Goal: Communication & Community: Answer question/provide support

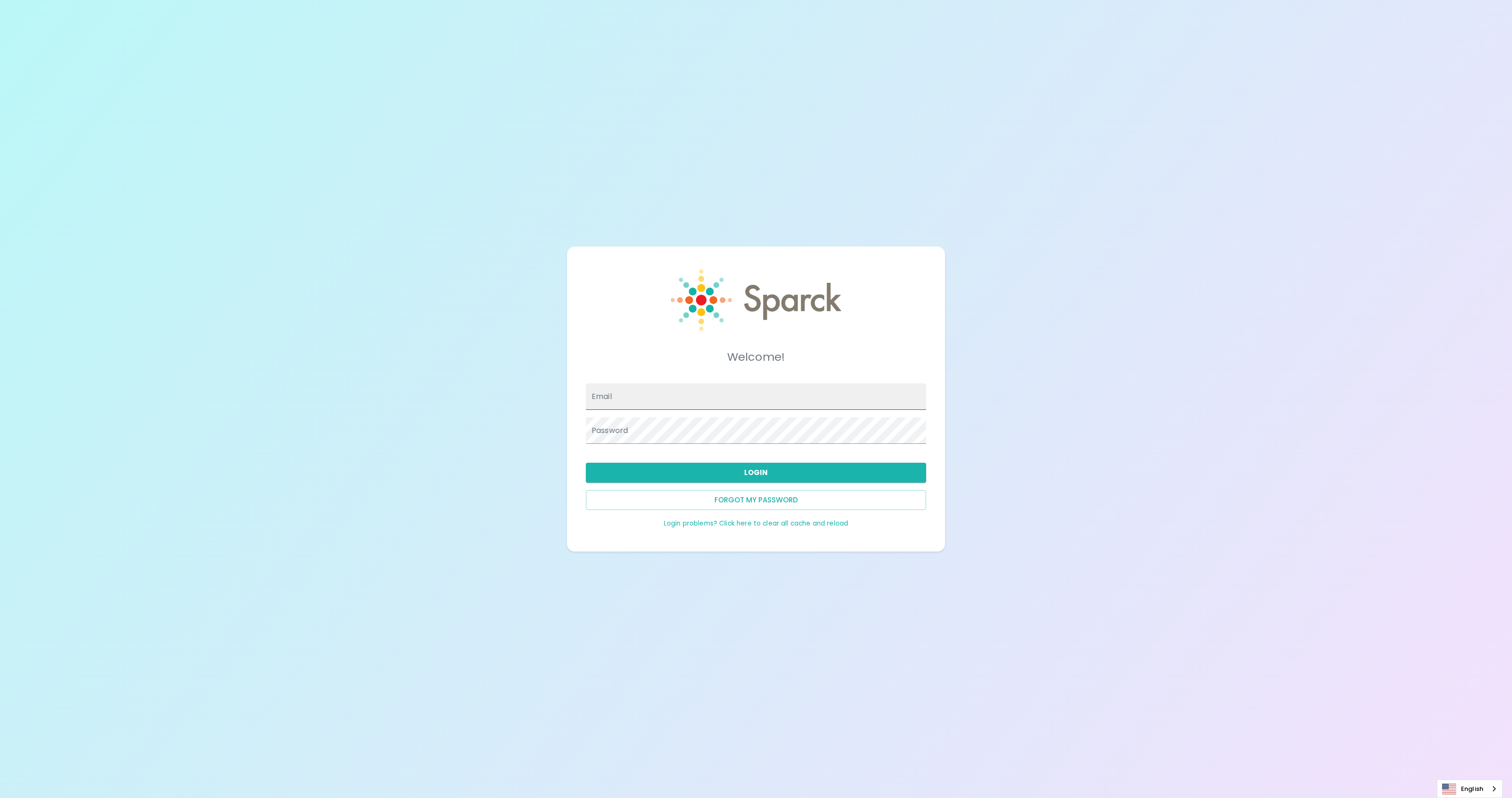
click at [647, 395] on input "Email" at bounding box center [756, 397] width 340 height 26
type input "[EMAIL_ADDRESS][DOMAIN_NAME]"
drag, startPoint x: 719, startPoint y: 476, endPoint x: 762, endPoint y: 467, distance: 43.9
click at [719, 476] on button "Login" at bounding box center [756, 472] width 340 height 20
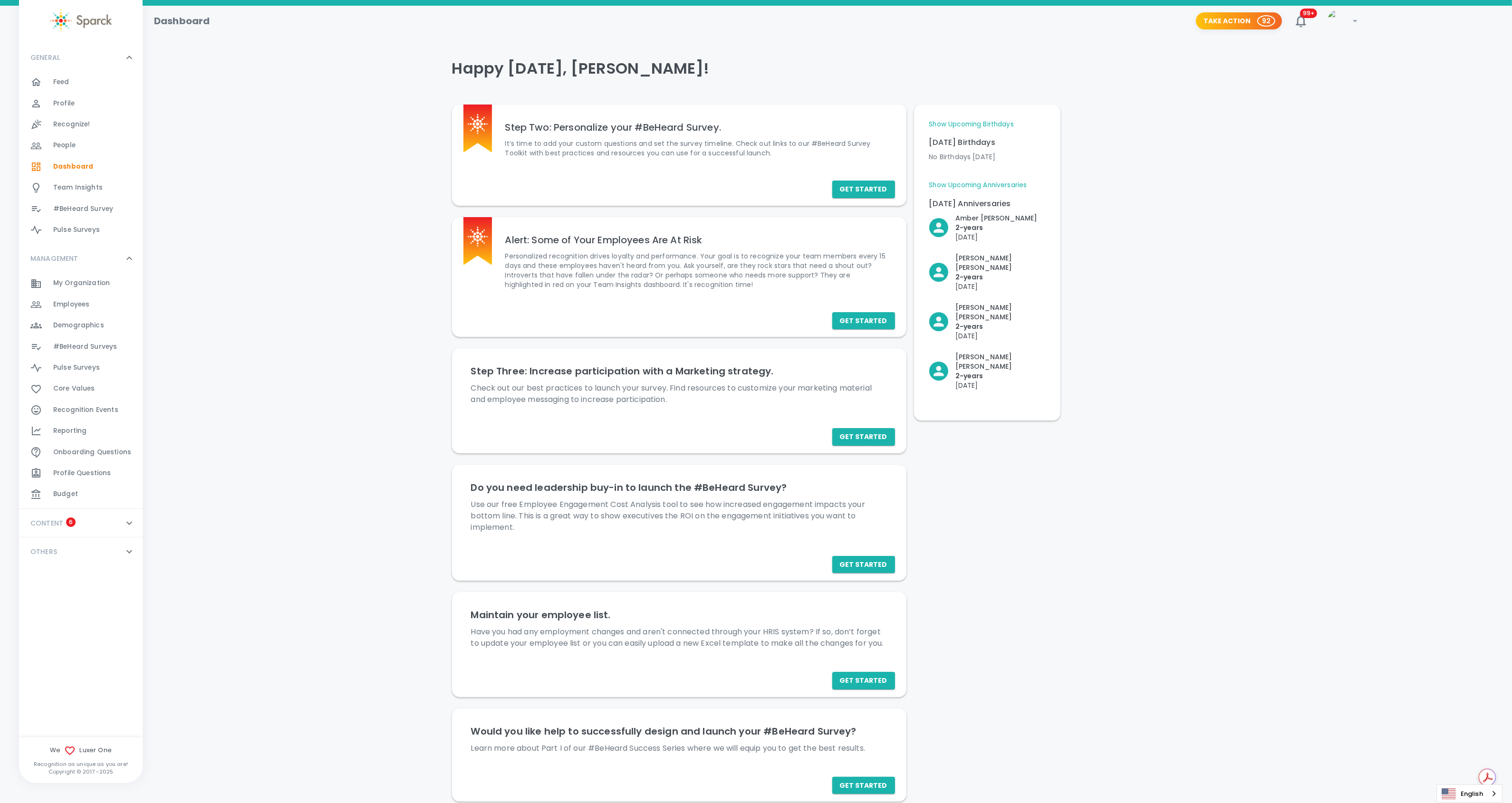
click at [68, 124] on span "Recognize!" at bounding box center [71, 124] width 37 height 10
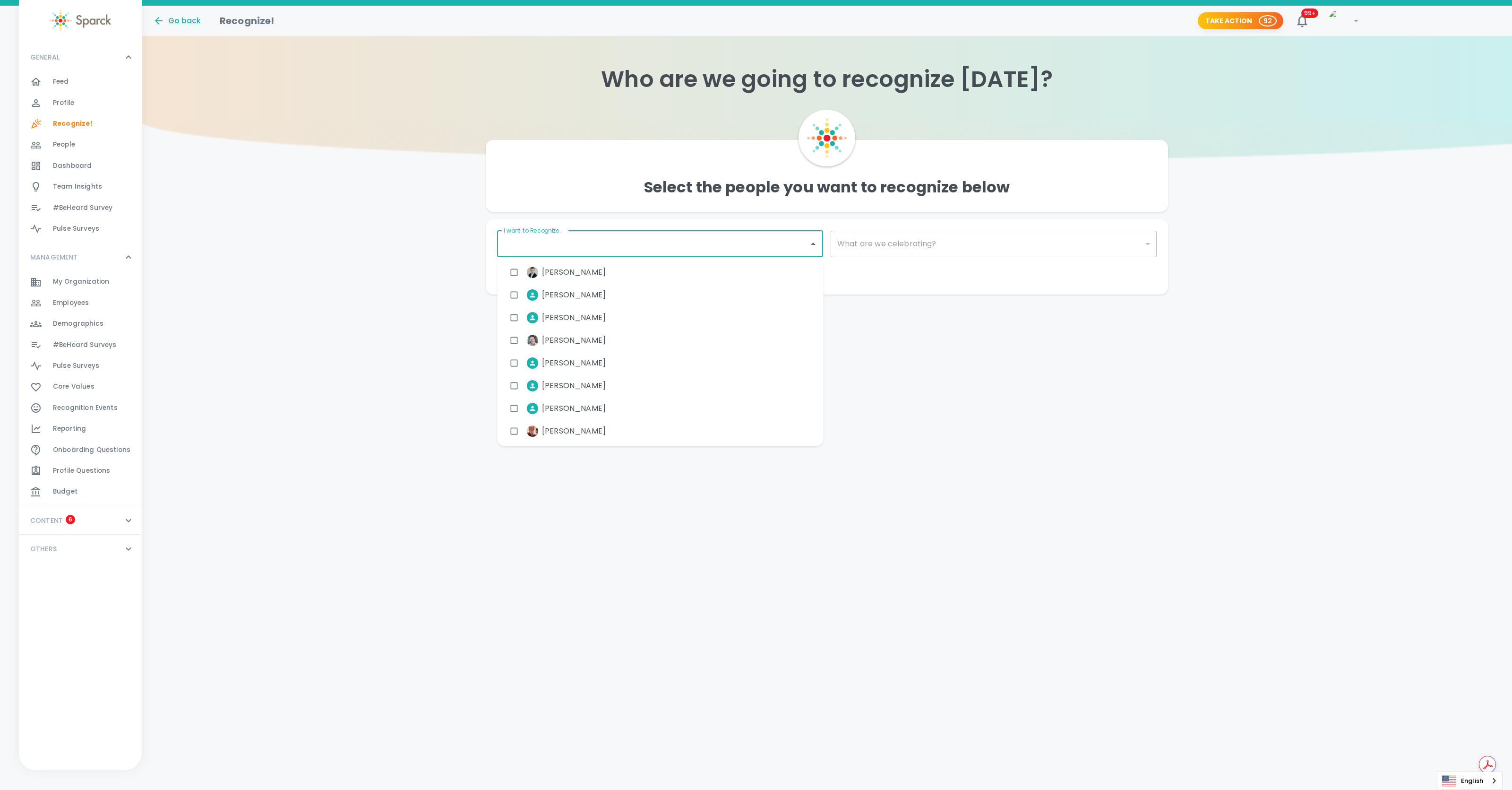
click at [703, 243] on input "I want to Recognize..." at bounding box center [653, 244] width 303 height 18
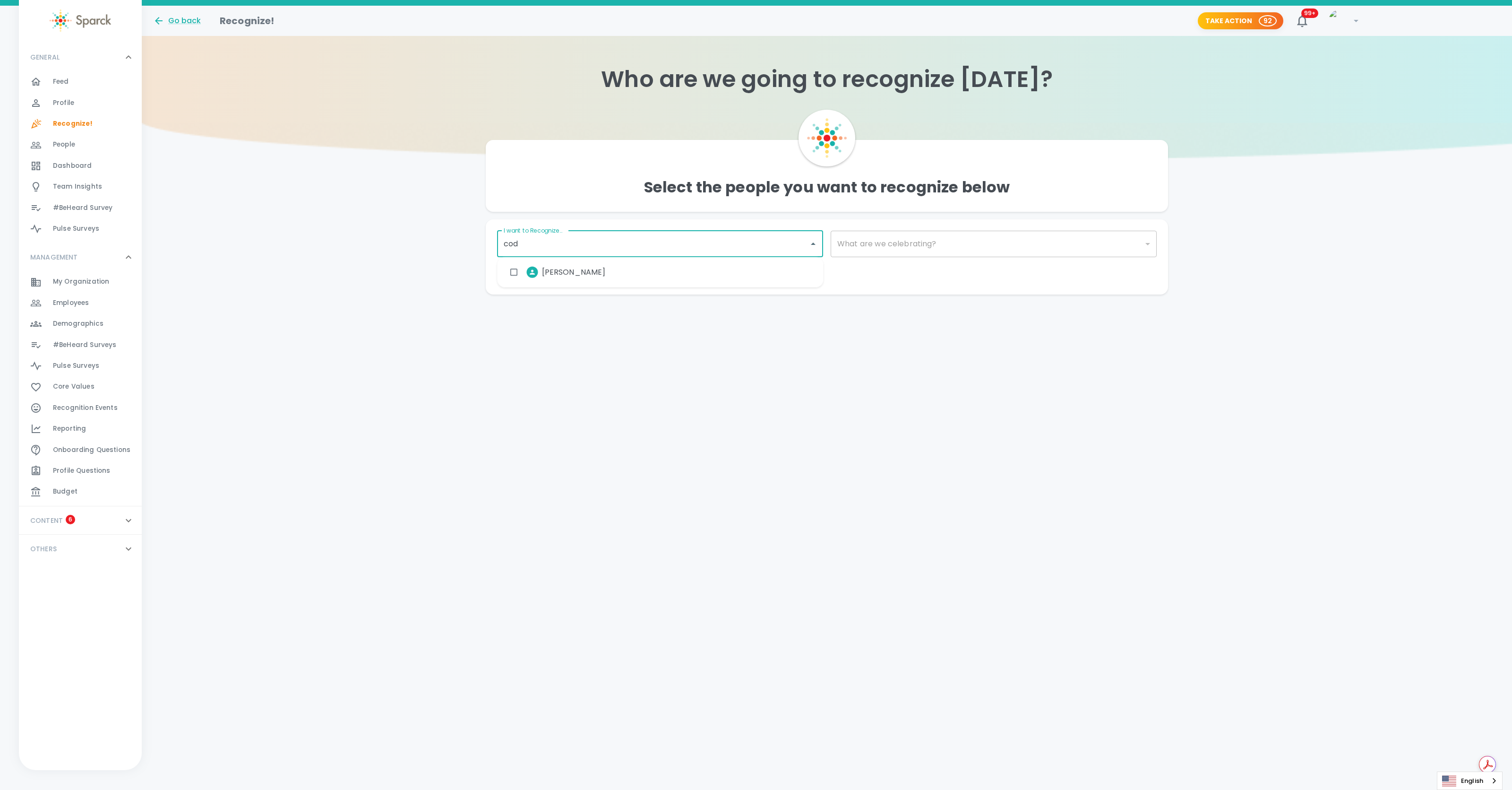
type input "[PERSON_NAME]"
click at [595, 272] on span "[PERSON_NAME]" at bounding box center [574, 272] width 64 height 11
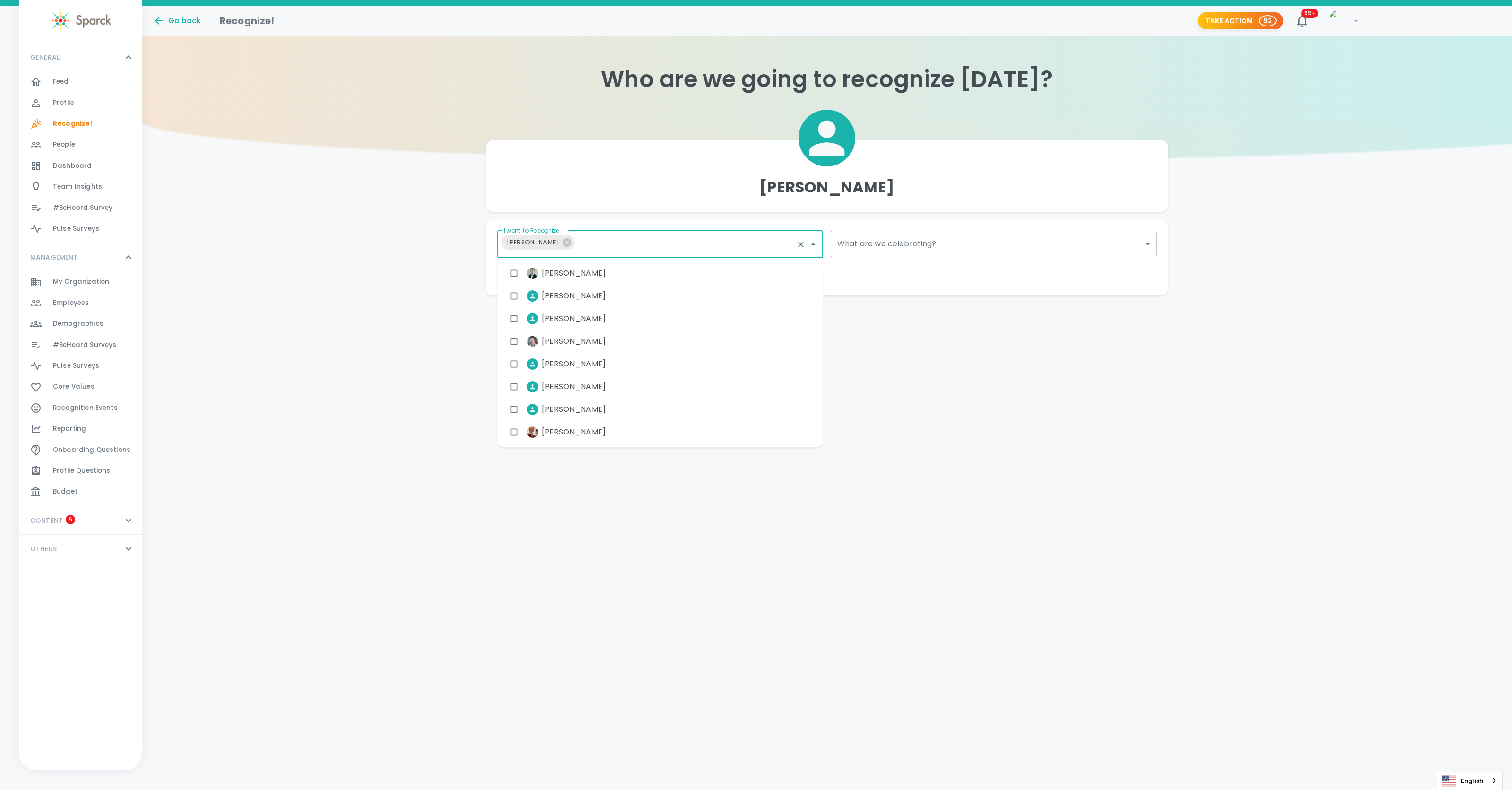
click at [865, 240] on body "Skip Navigation Go back Recognize! Take Action 92 99+ ! GENERAL 0 Feed 0 Profil…" at bounding box center [756, 166] width 1512 height 333
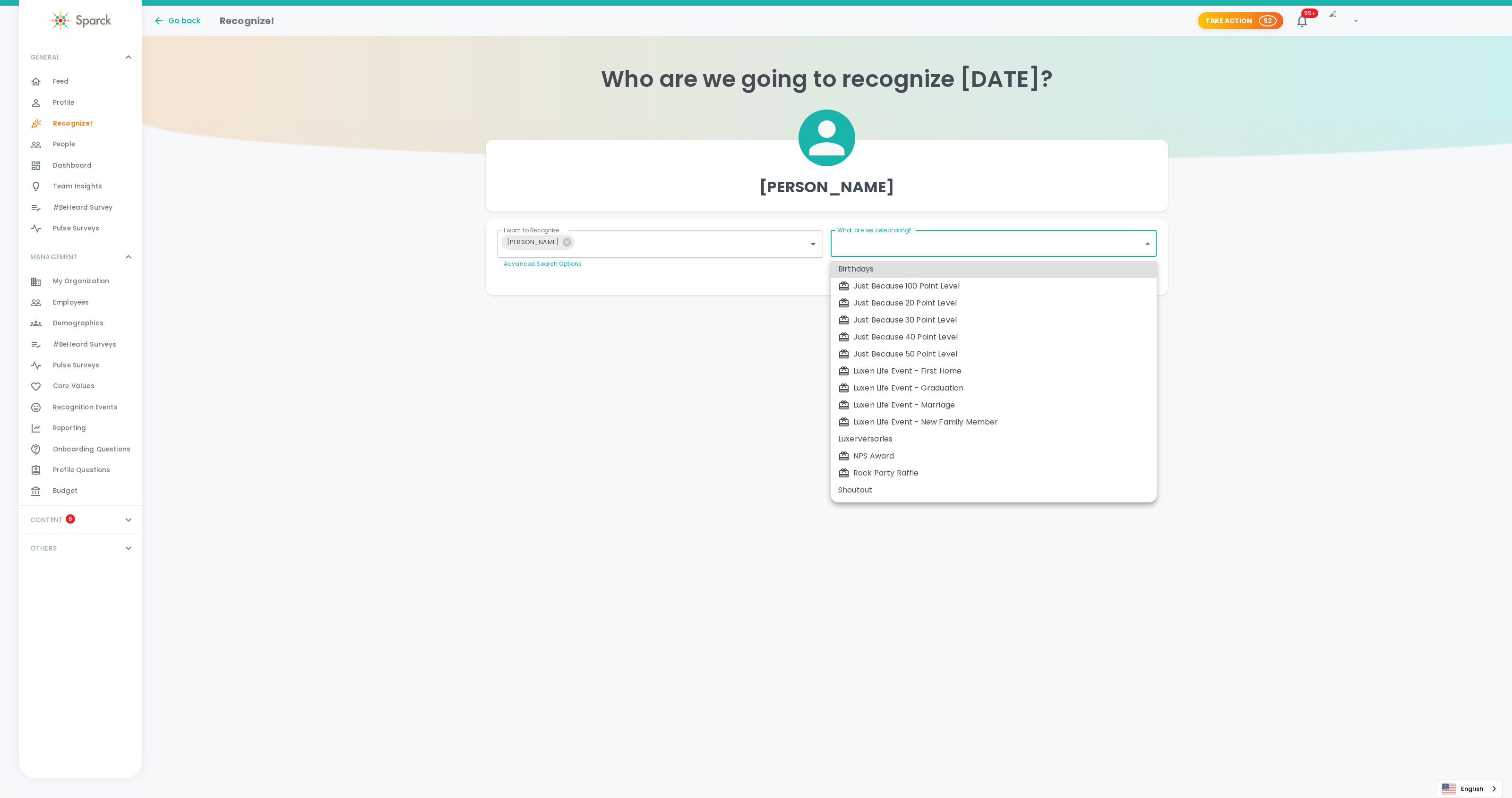
click at [882, 355] on div "Just Because 50 Point Level" at bounding box center [994, 354] width 311 height 11
type input "2009"
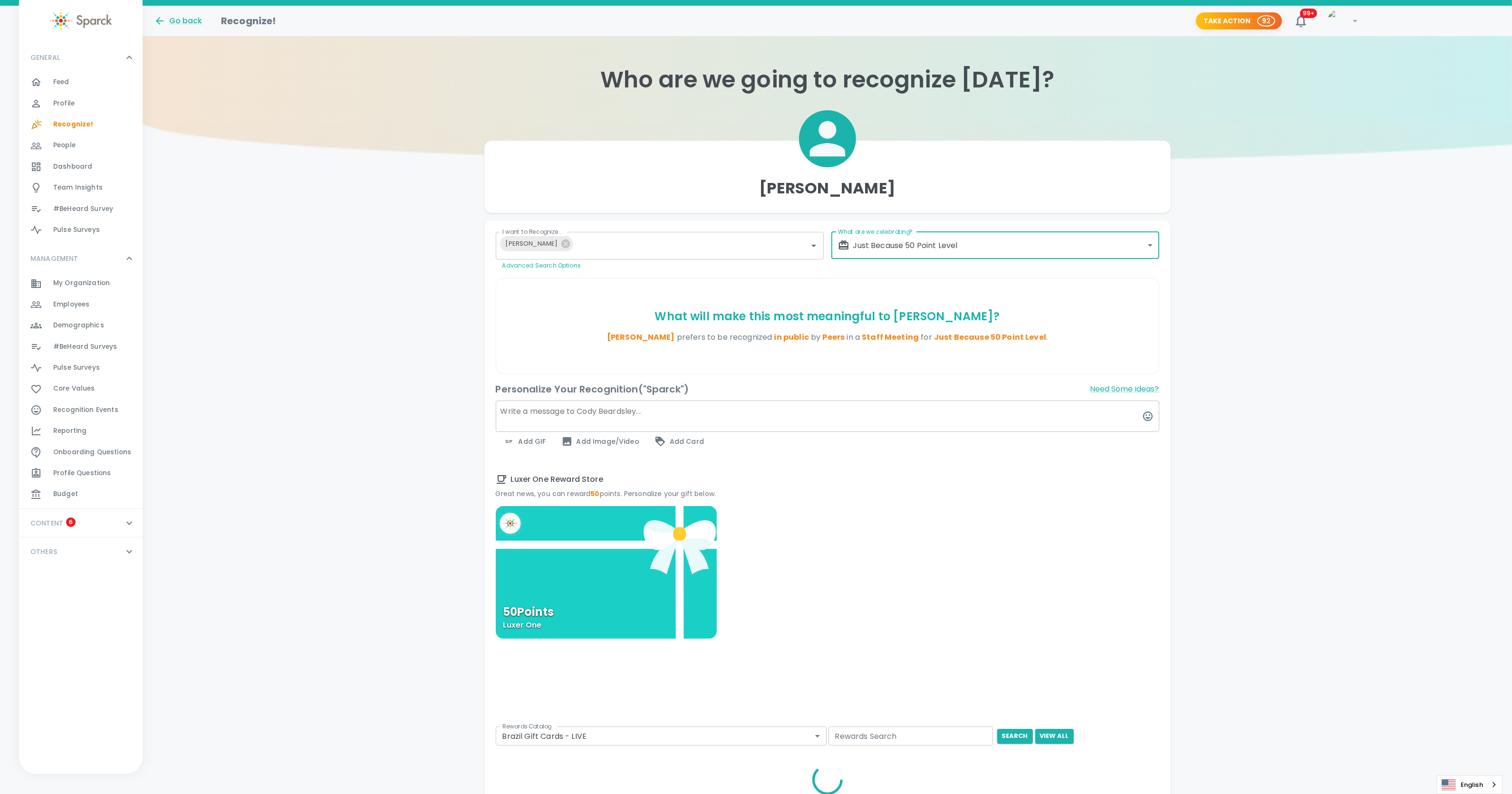
click at [622, 414] on textarea at bounding box center [827, 416] width 663 height 31
click at [699, 410] on textarea "Thank you, @[PERSON_NAME] - first to respond our survey!" at bounding box center [827, 416] width 663 height 31
type textarea "Thank you, @[PERSON_NAME] - first to respond our rock survey!"
click at [534, 444] on span "Add GIF" at bounding box center [524, 442] width 43 height 11
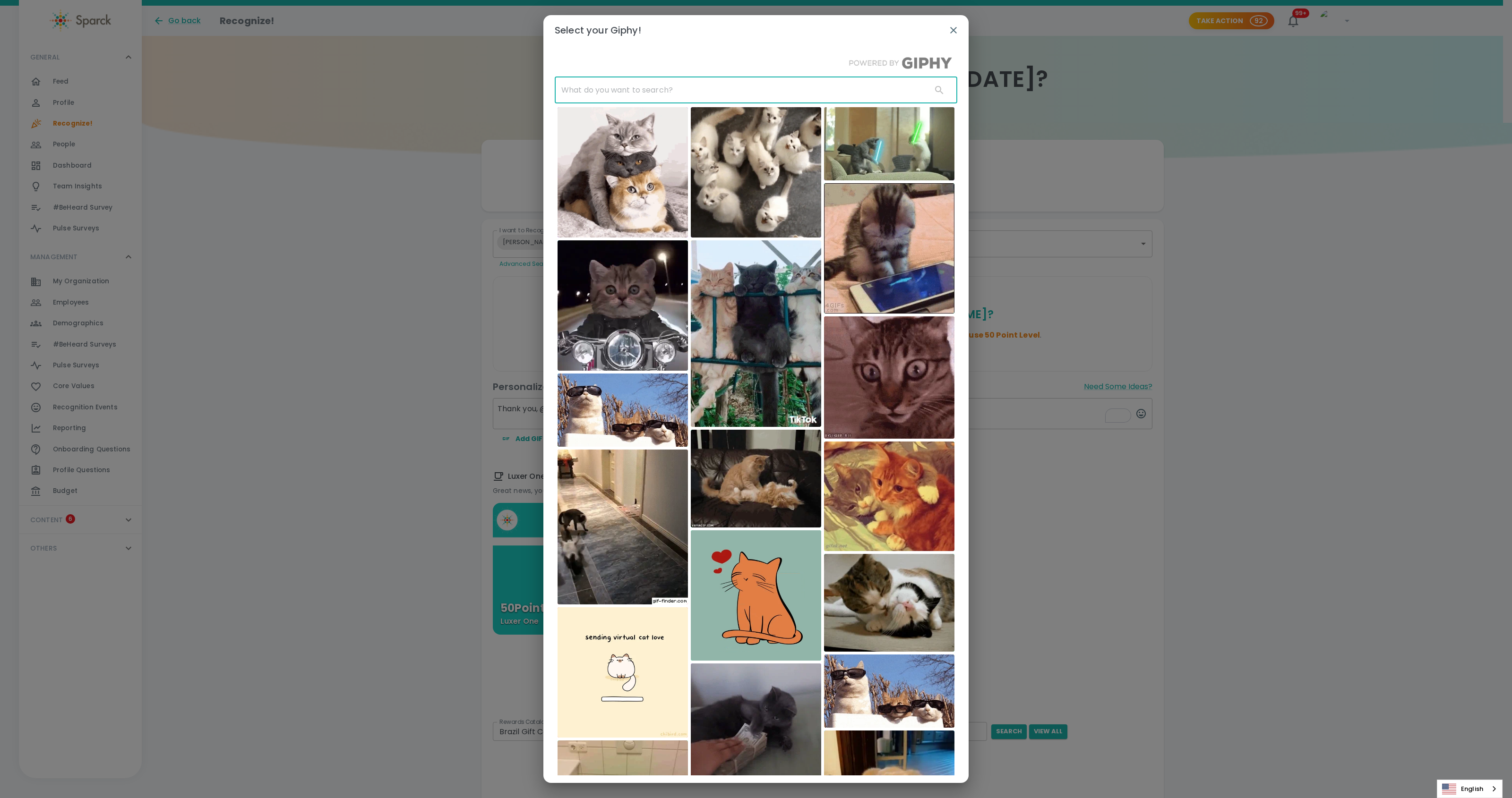
click at [625, 88] on input "text" at bounding box center [739, 89] width 370 height 26
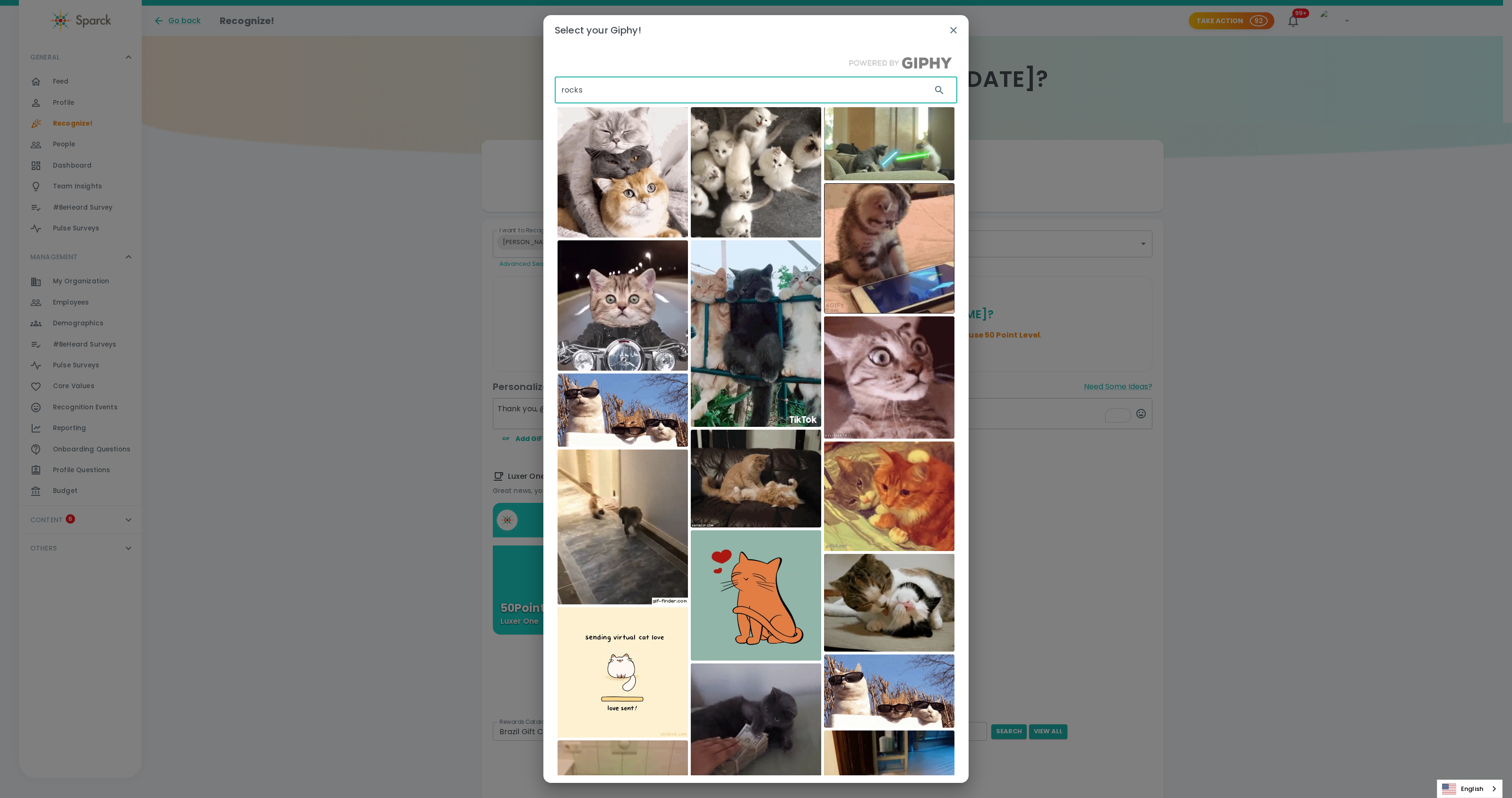
type input "rocks"
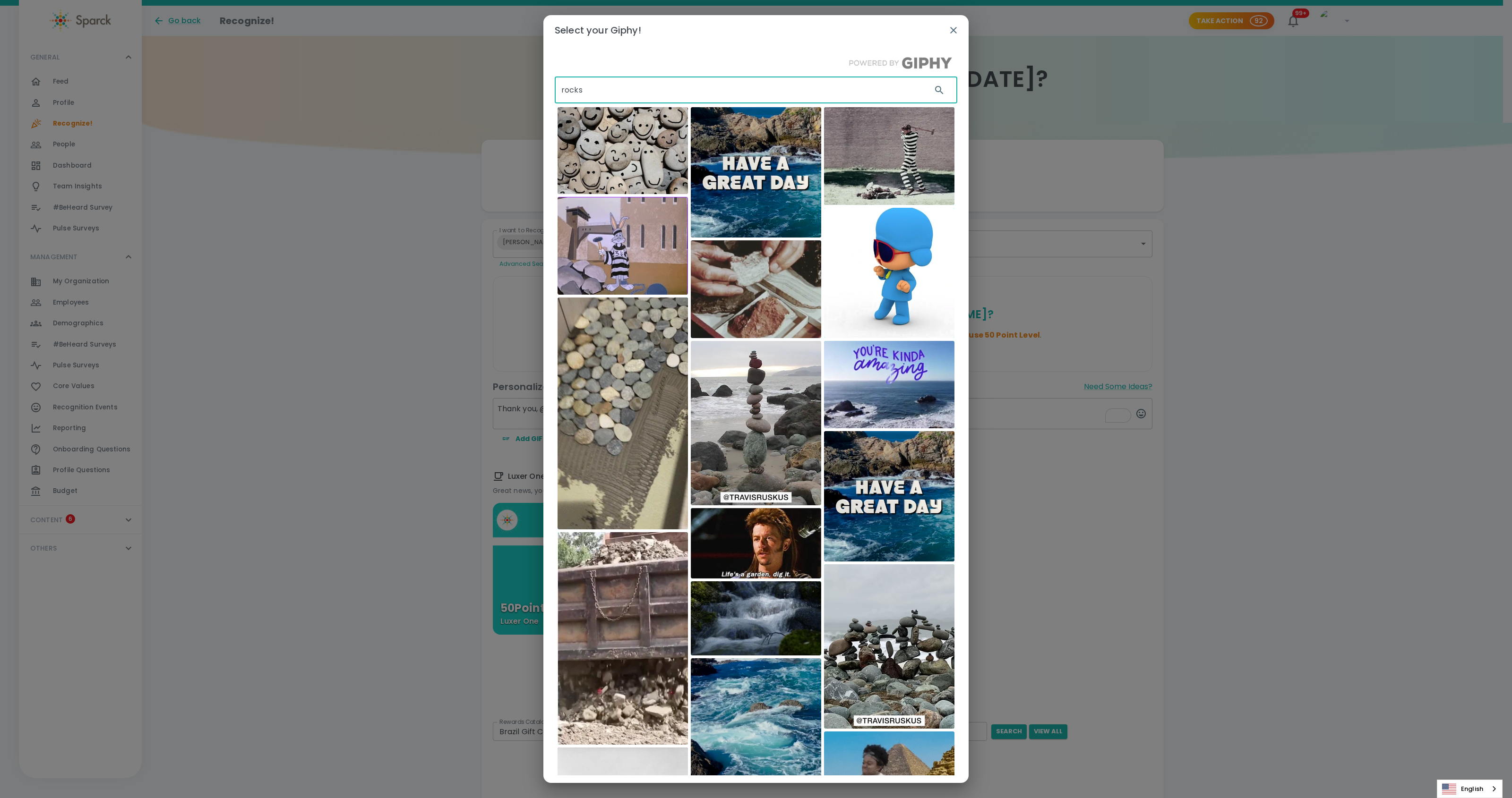
click at [617, 153] on img at bounding box center [623, 150] width 130 height 87
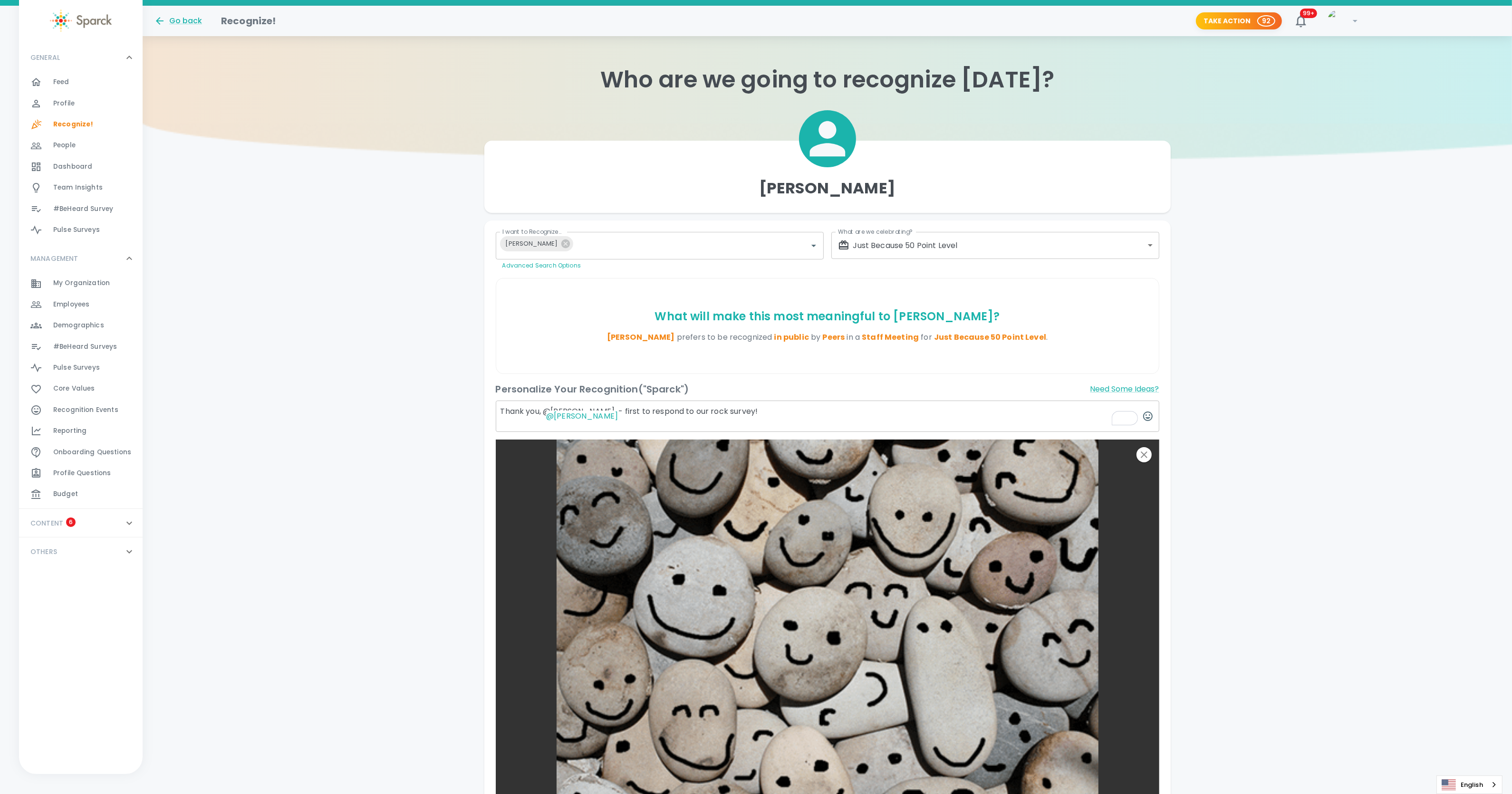
scroll to position [368, 0]
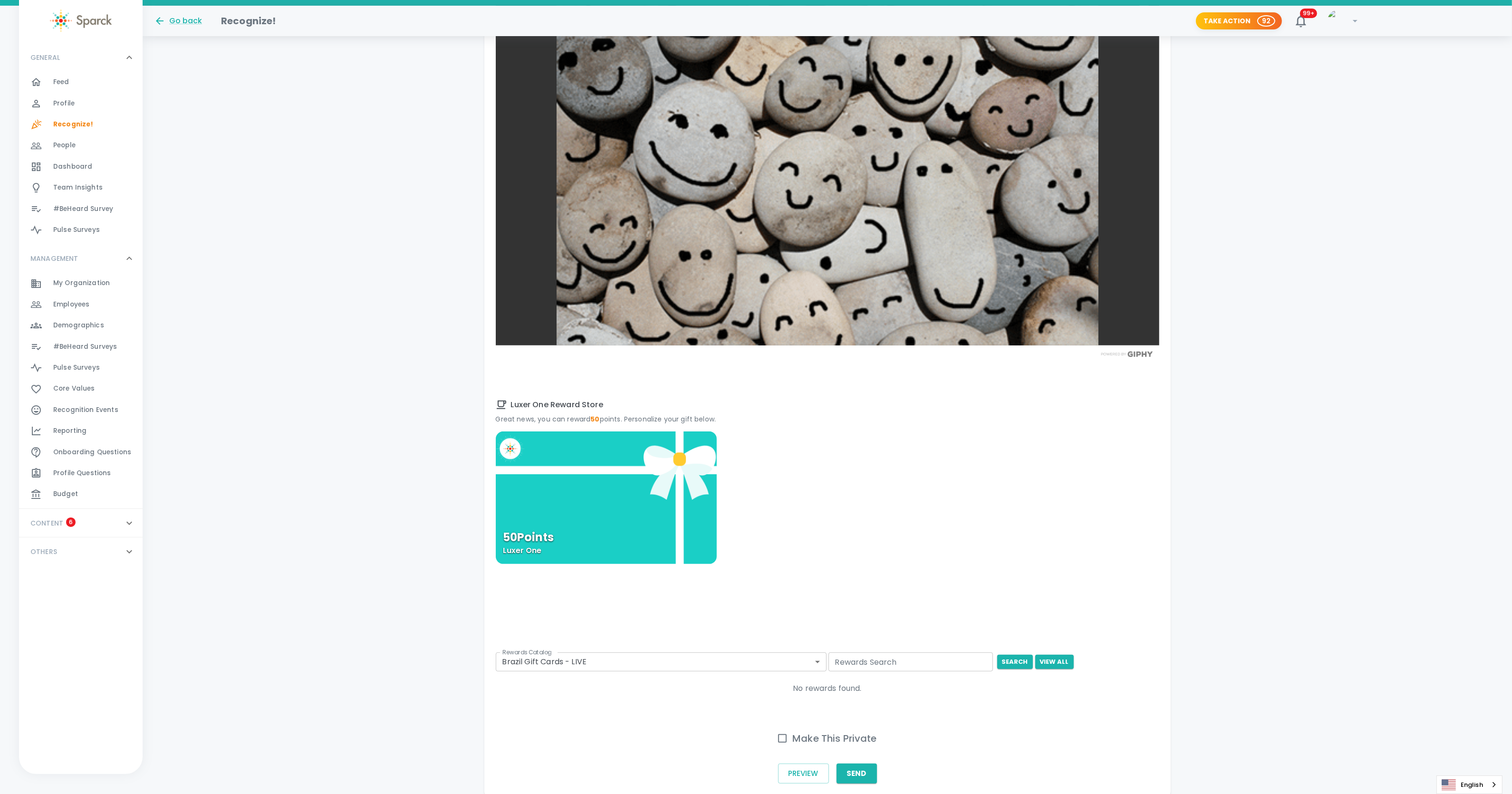
type textarea "Thank you, @[PERSON_NAME] - first to respond to our rock survey!"
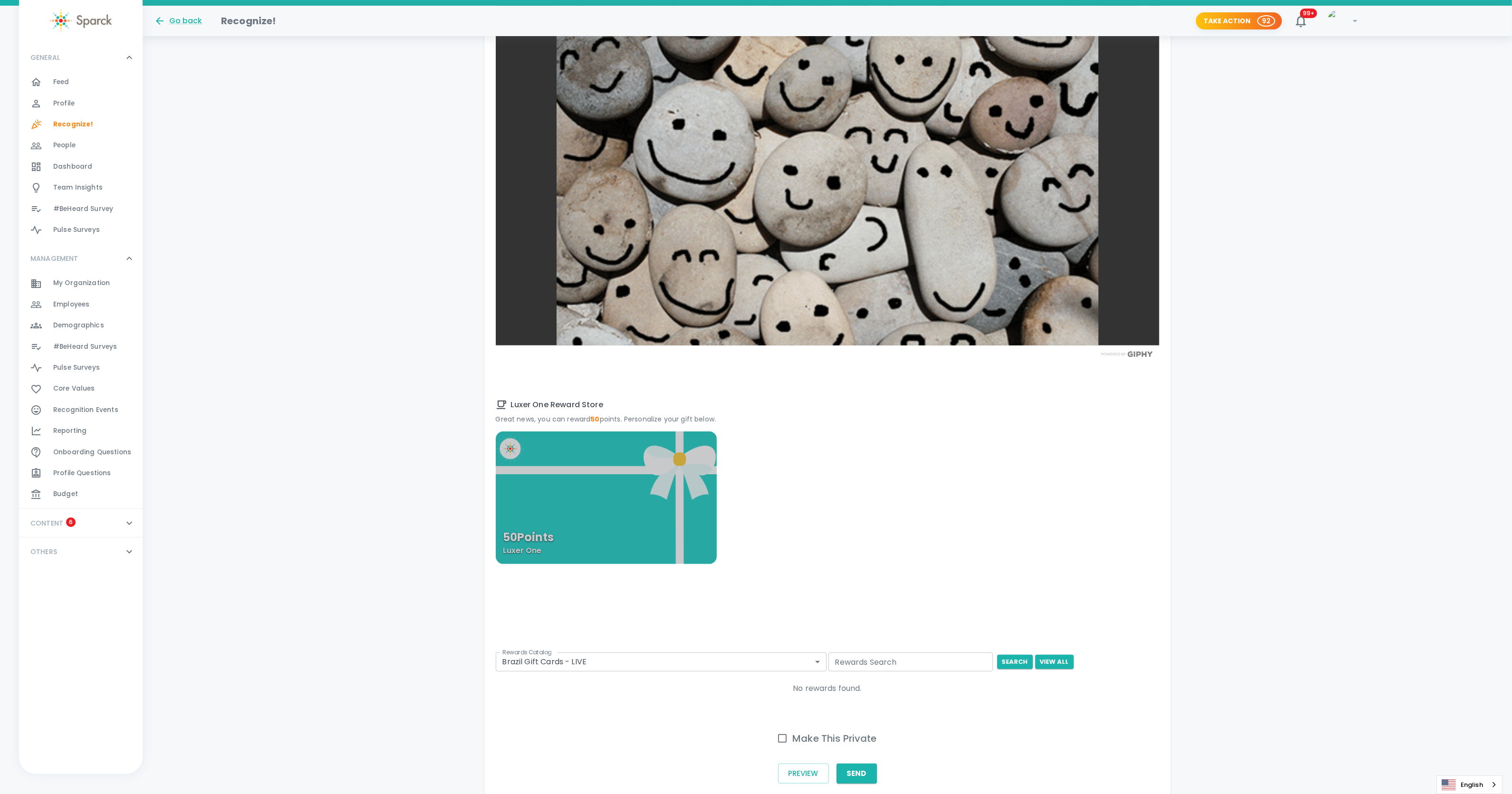
click at [621, 507] on div "50 Points Luxer One" at bounding box center [605, 498] width 221 height 132
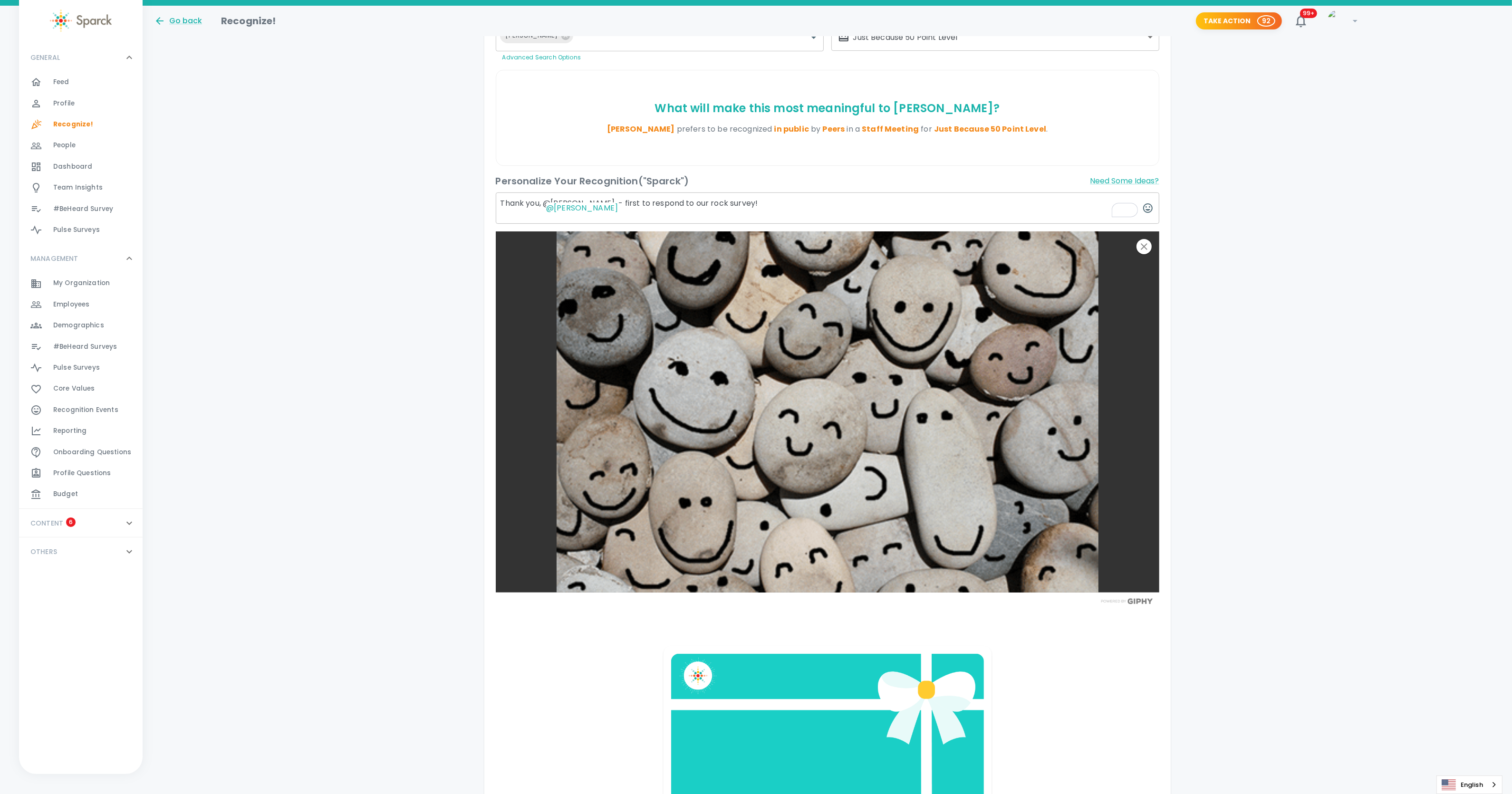
scroll to position [396, 0]
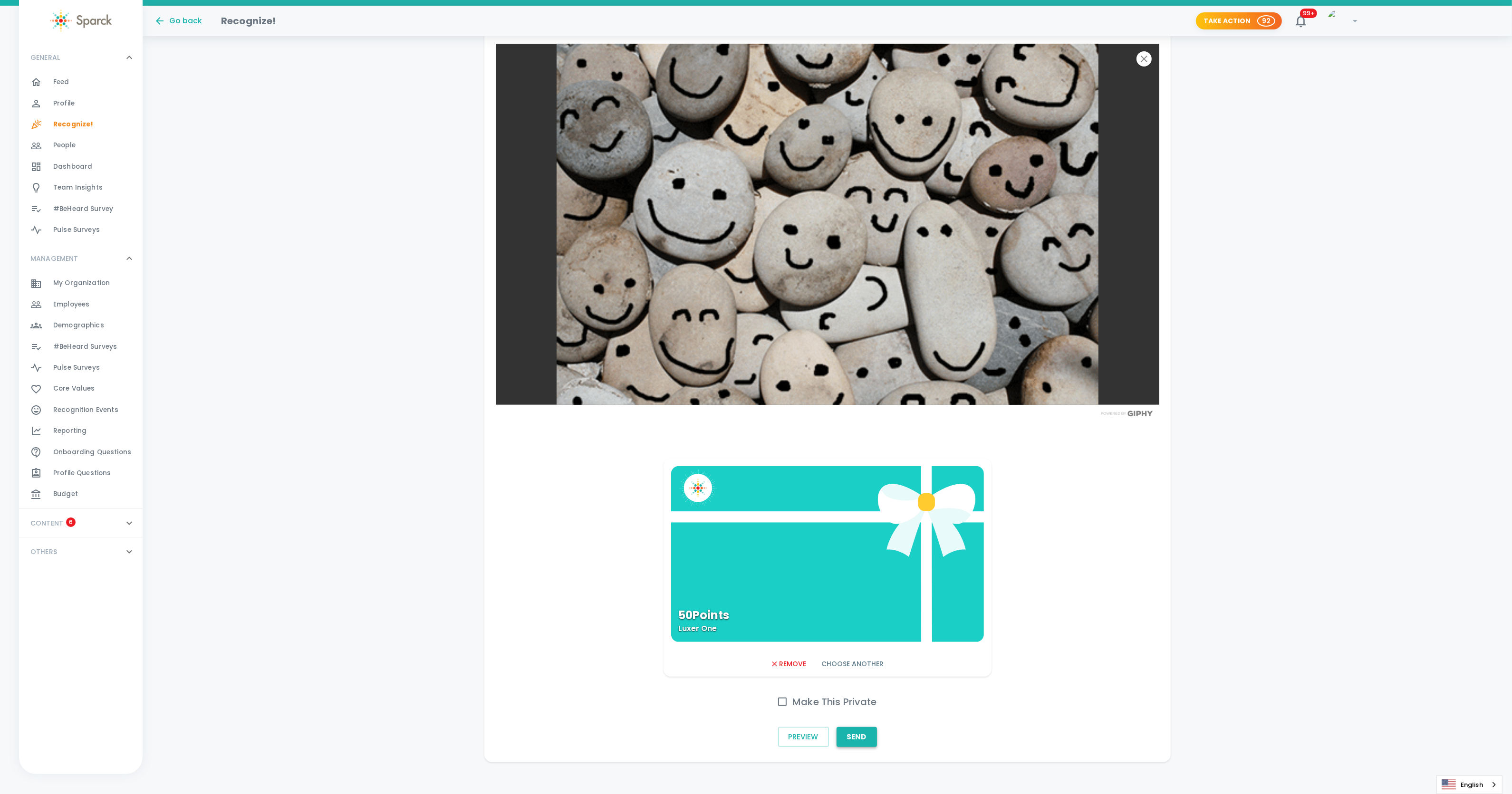
click at [859, 735] on button "Send" at bounding box center [857, 737] width 40 height 20
